Goal: Find specific page/section: Find specific page/section

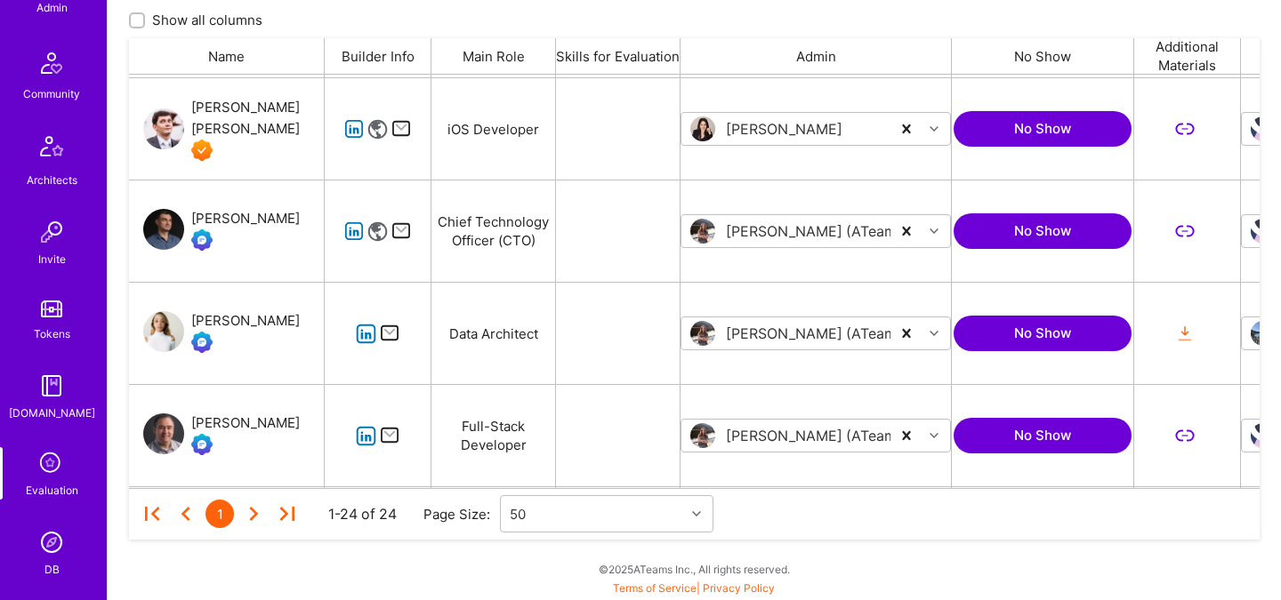
scroll to position [534, 0]
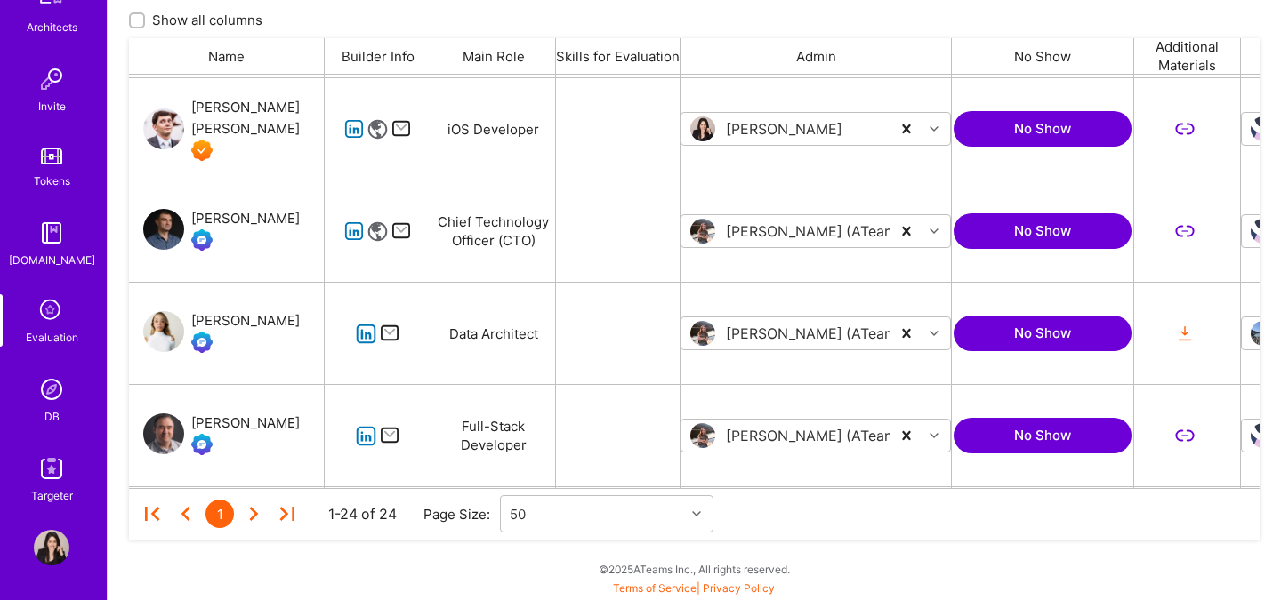
click at [59, 395] on img at bounding box center [52, 390] width 36 height 36
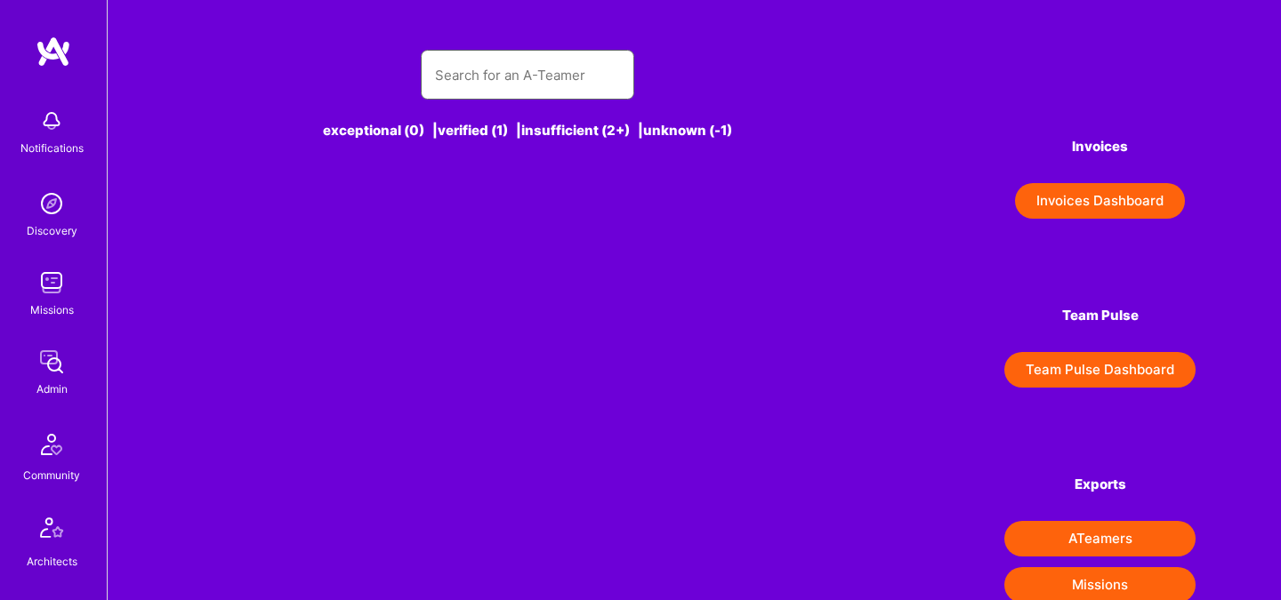
click at [471, 77] on input "text" at bounding box center [527, 74] width 185 height 45
type input "m"
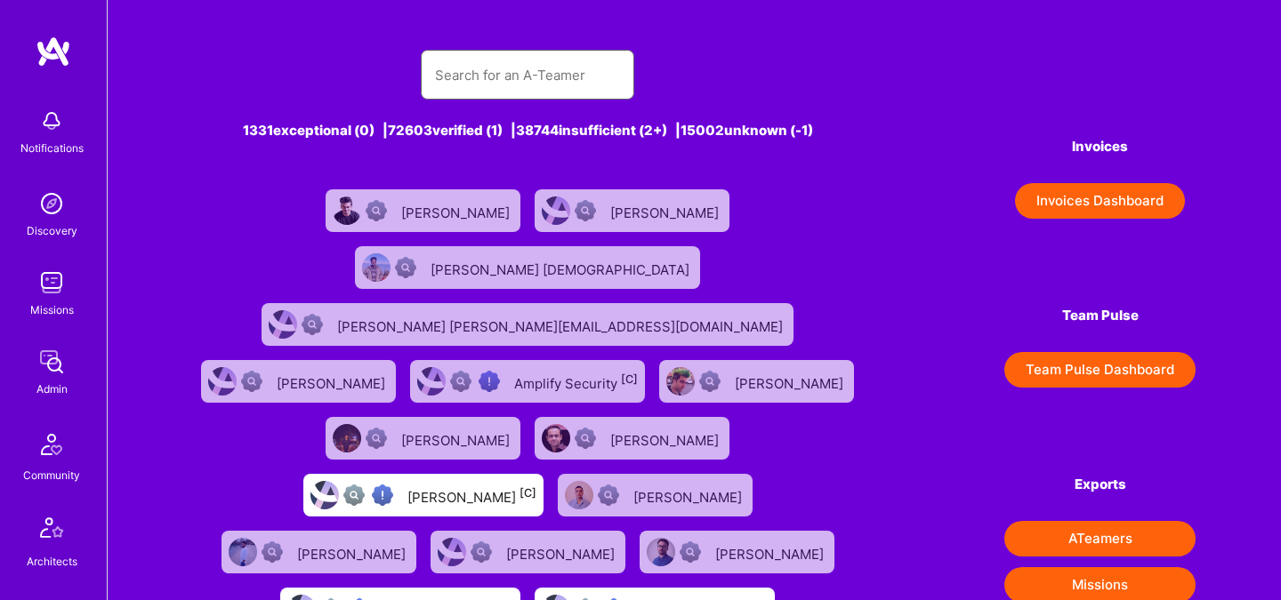
type input "o"
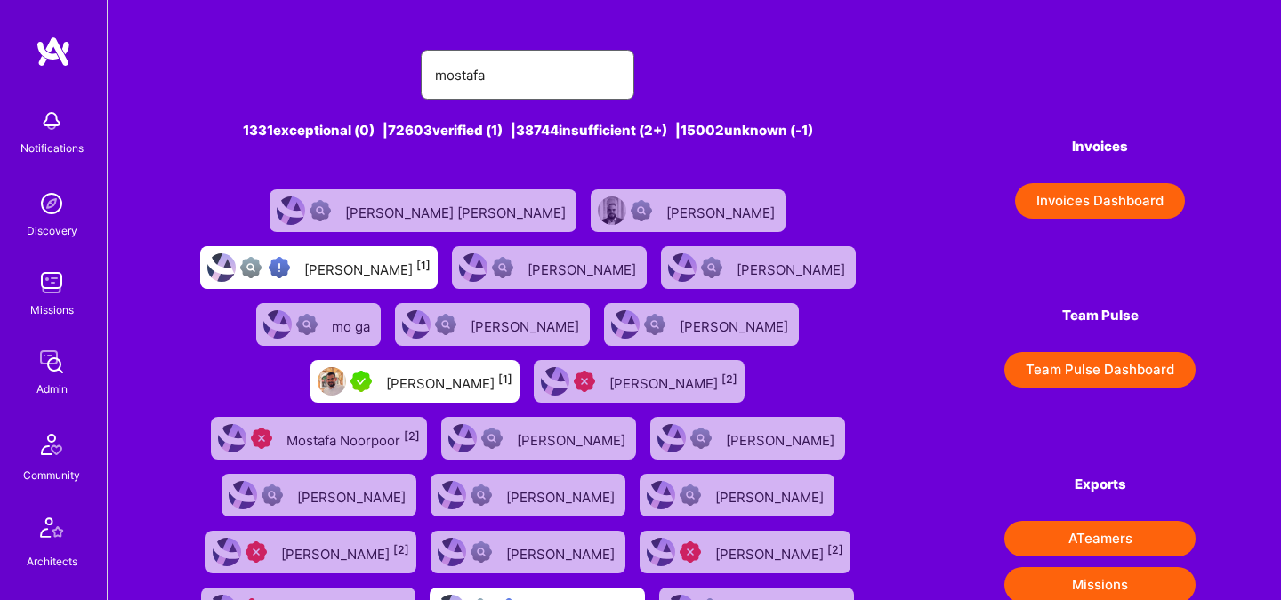
click at [525, 70] on input "mostafa" at bounding box center [527, 74] width 185 height 45
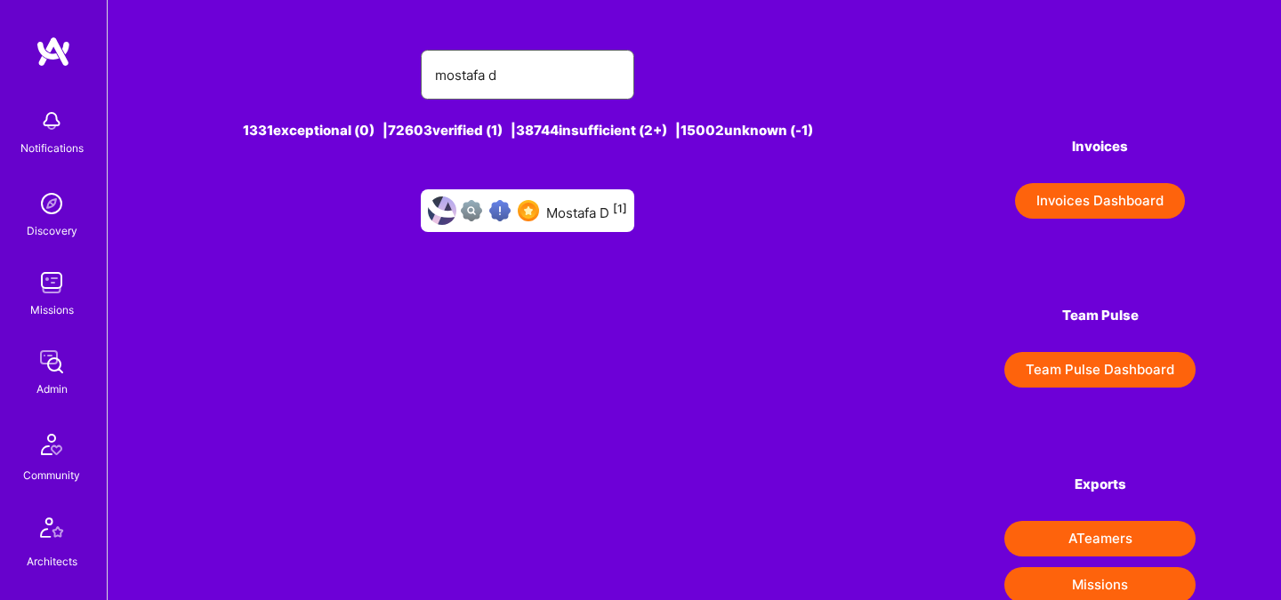
click at [549, 82] on input "mostafa d" at bounding box center [527, 74] width 185 height 45
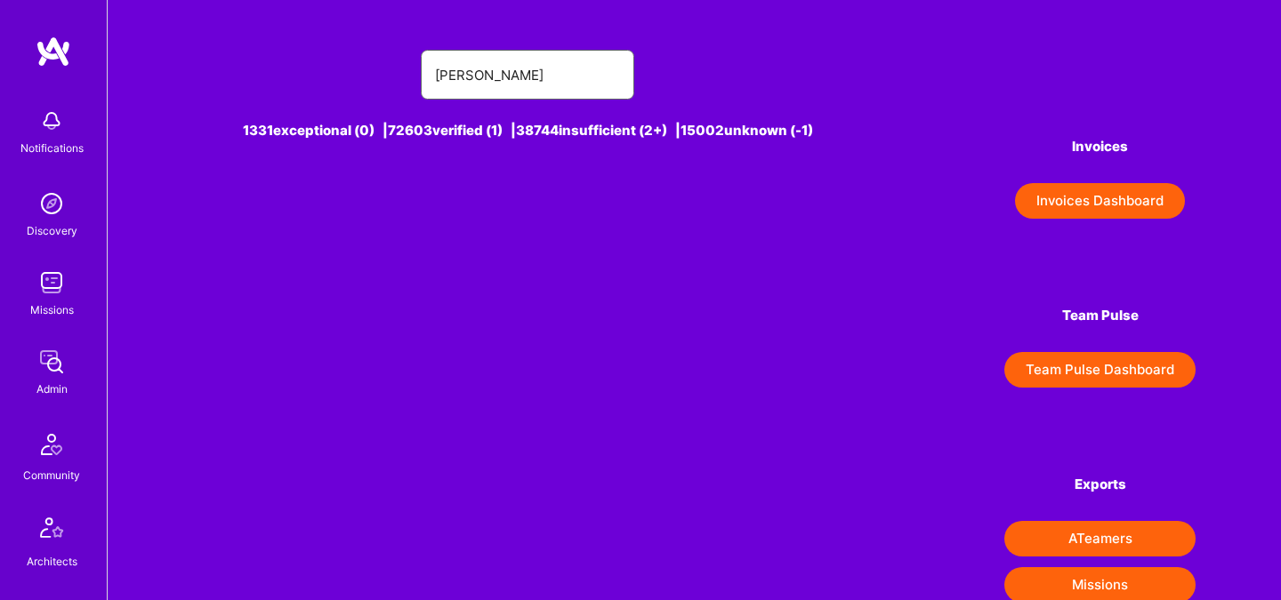
type input "[PERSON_NAME]"
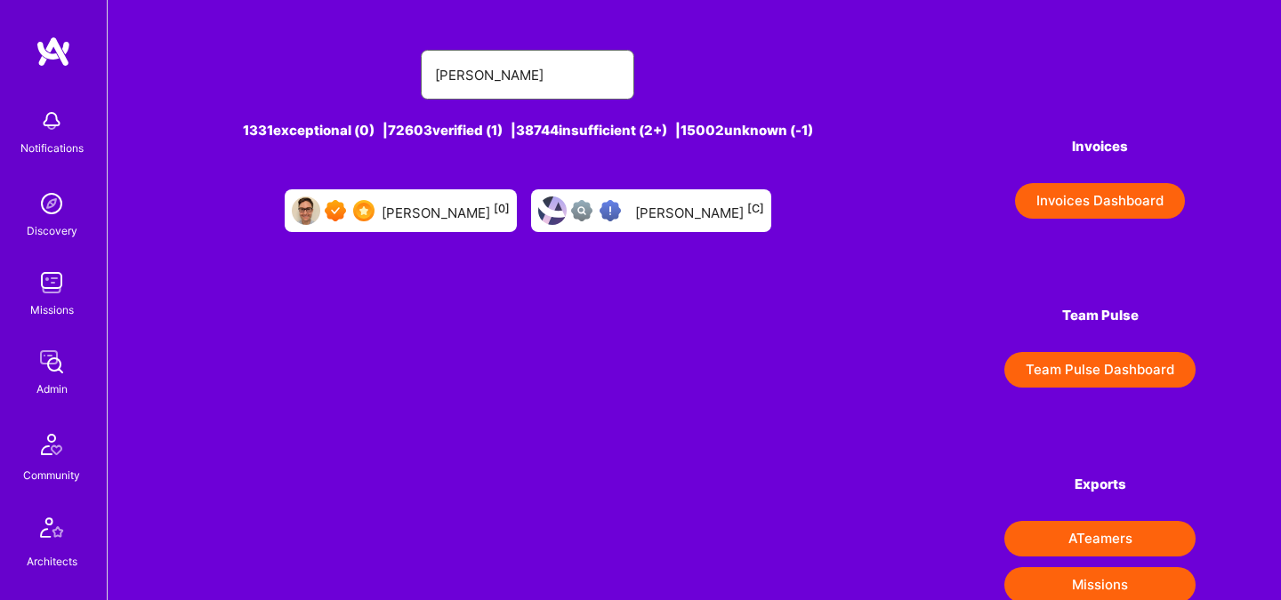
drag, startPoint x: 564, startPoint y: 84, endPoint x: 471, endPoint y: 76, distance: 92.8
click at [471, 76] on input "[PERSON_NAME]" at bounding box center [527, 74] width 185 height 45
